Goal: Check status: Check status

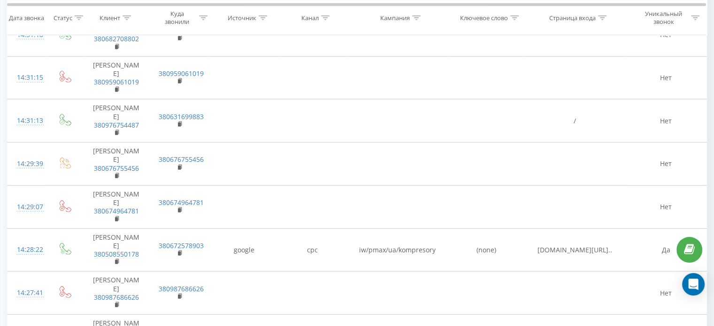
scroll to position [2677, 0]
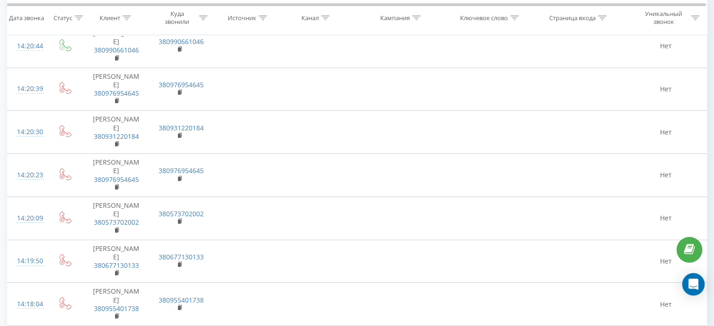
scroll to position [3612, 0]
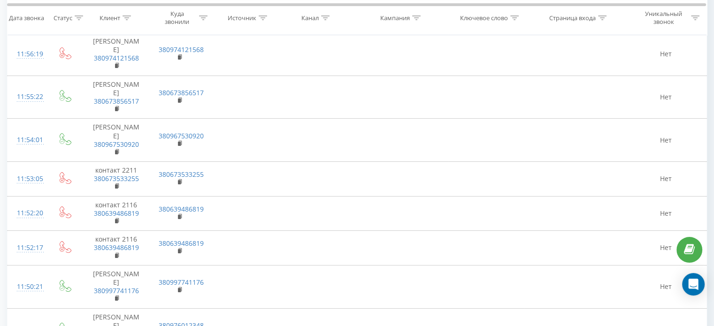
scroll to position [3624, 0]
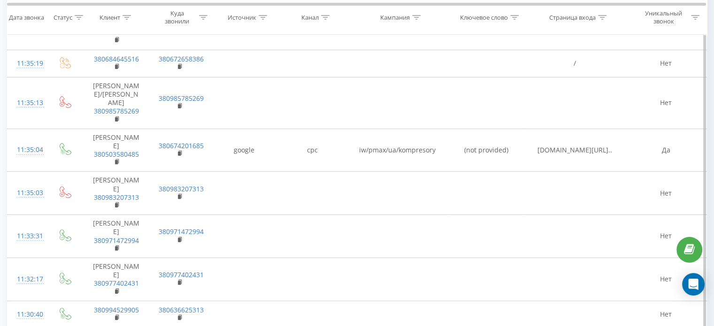
scroll to position [297, 0]
